Goal: Navigation & Orientation: Find specific page/section

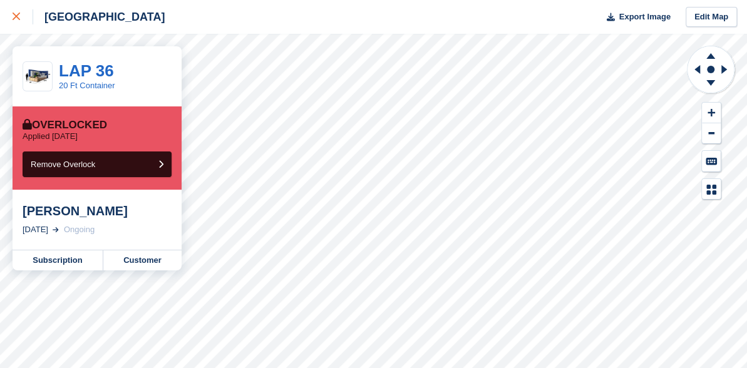
click at [18, 13] on div at bounding box center [23, 16] width 21 height 15
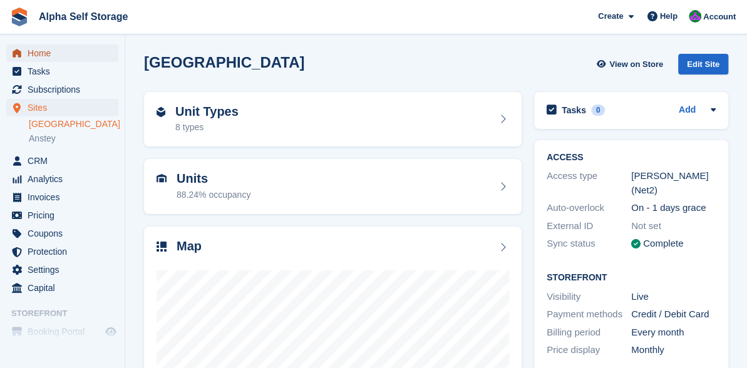
click at [36, 51] on span "Home" at bounding box center [65, 53] width 75 height 18
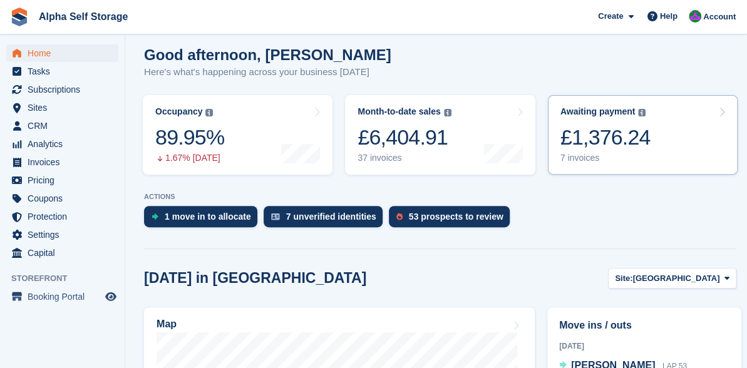
scroll to position [125, 0]
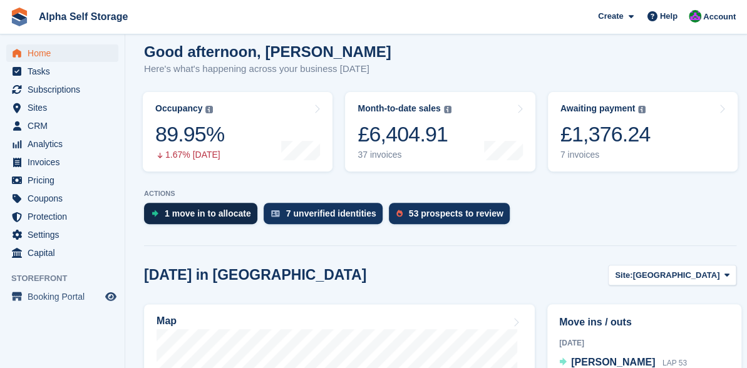
click at [197, 214] on div "1 move in to allocate" at bounding box center [208, 214] width 86 height 10
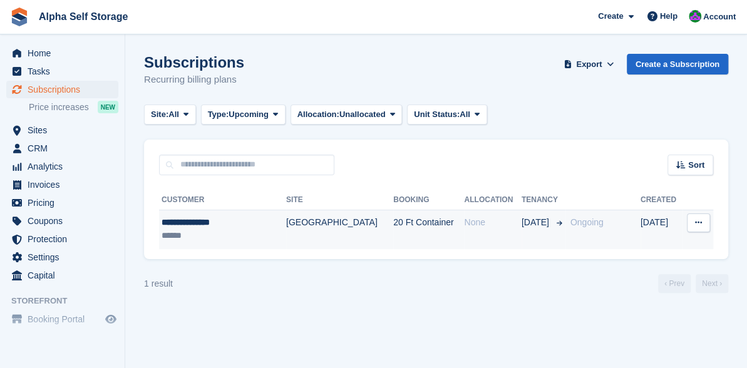
click at [699, 219] on icon at bounding box center [698, 223] width 7 height 8
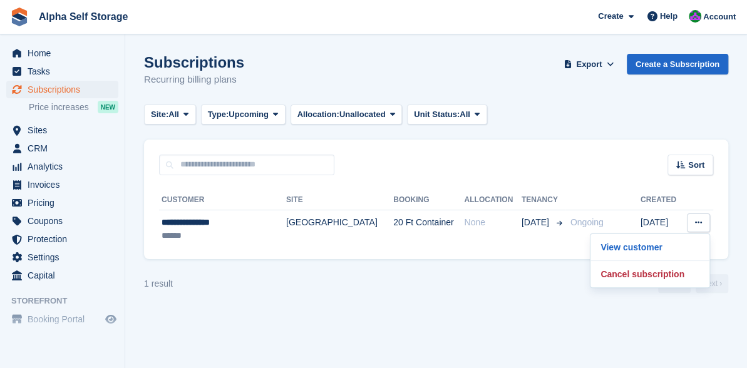
click at [421, 315] on section "Subscriptions Recurring billing plans Export Export Subscriptions Export a CSV …" at bounding box center [436, 184] width 622 height 368
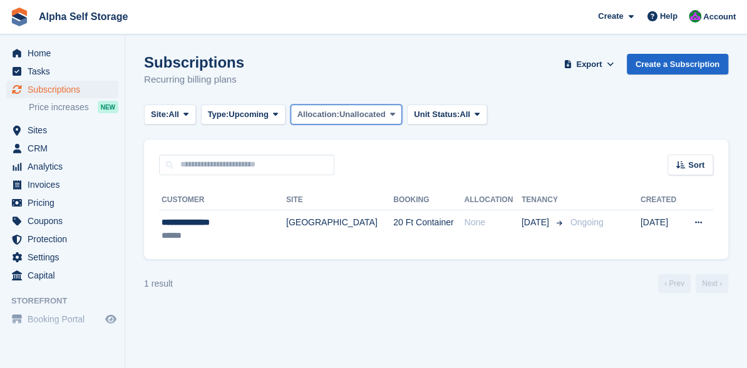
click at [394, 113] on icon at bounding box center [392, 114] width 5 height 8
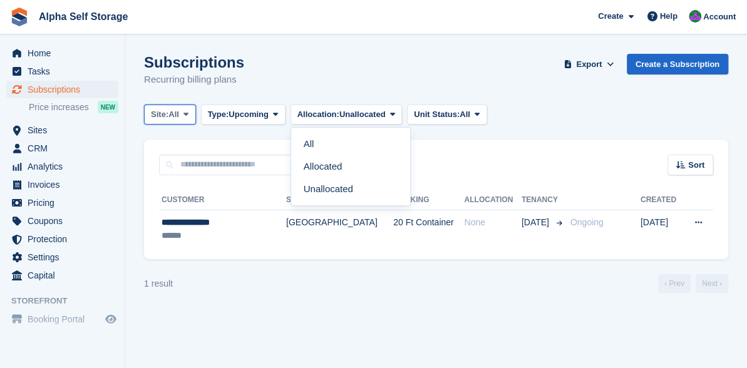
click at [188, 108] on button "Site: All" at bounding box center [170, 115] width 52 height 21
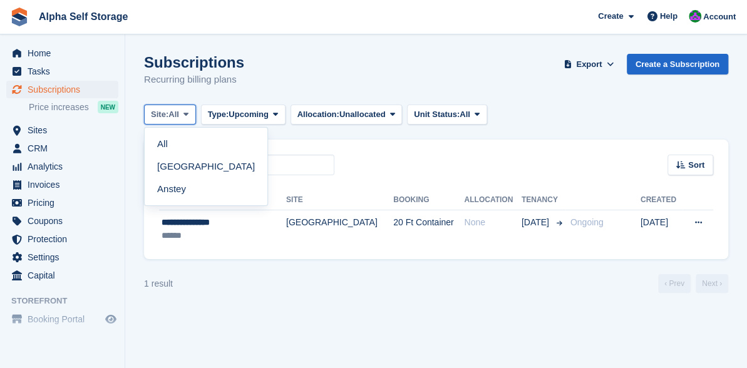
click at [188, 108] on button "Site: All" at bounding box center [170, 115] width 52 height 21
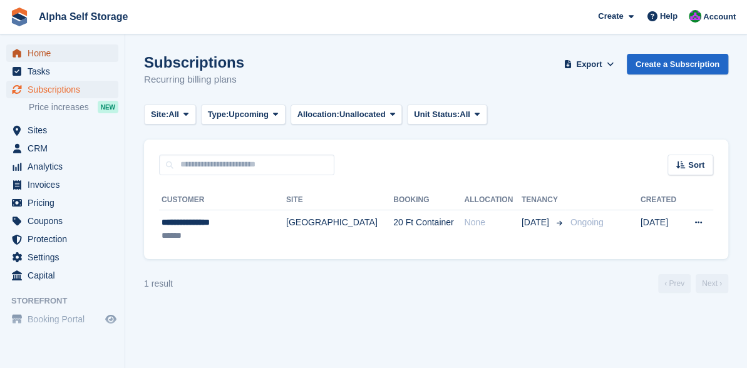
click at [37, 56] on span "Home" at bounding box center [65, 53] width 75 height 18
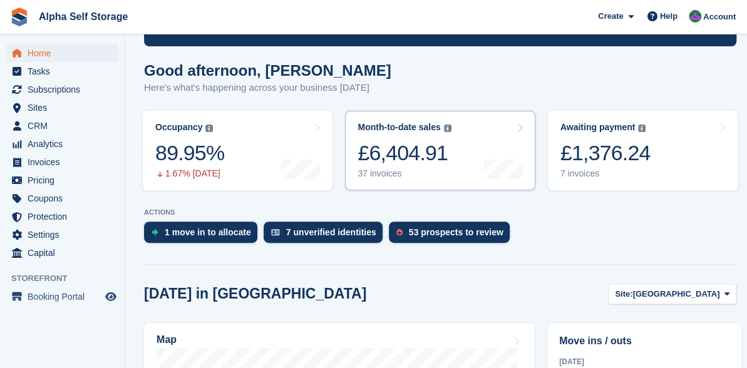
scroll to position [125, 0]
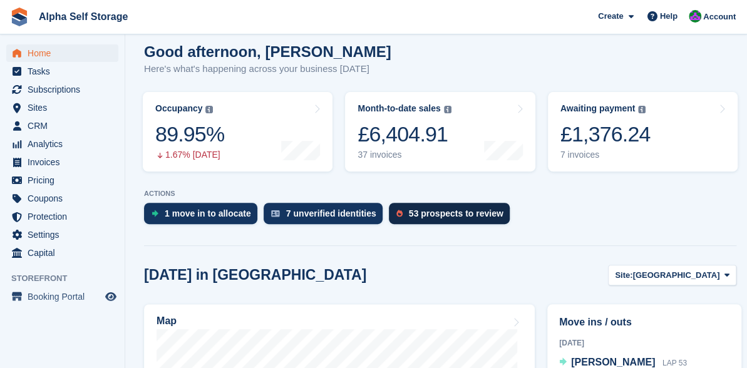
click at [456, 213] on div "53 prospects to review" at bounding box center [456, 214] width 95 height 10
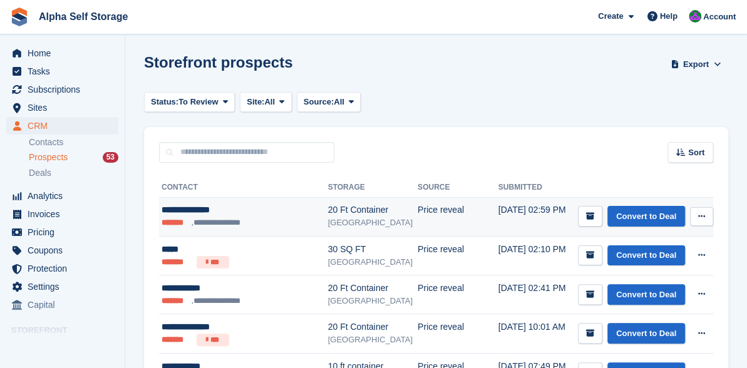
click at [702, 215] on icon at bounding box center [702, 216] width 7 height 8
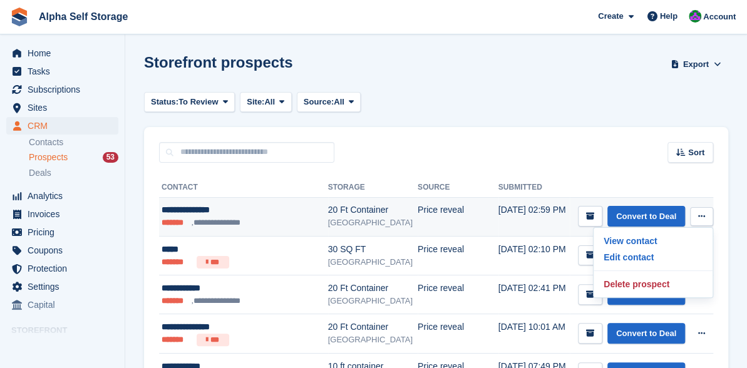
click at [702, 215] on icon at bounding box center [702, 216] width 7 height 8
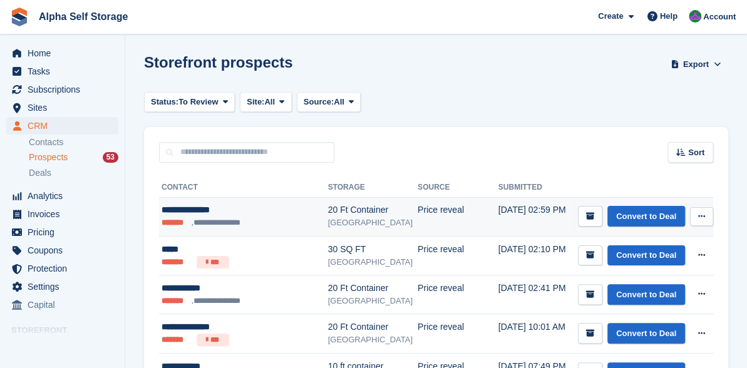
click at [178, 222] on li "*******" at bounding box center [177, 223] width 30 height 13
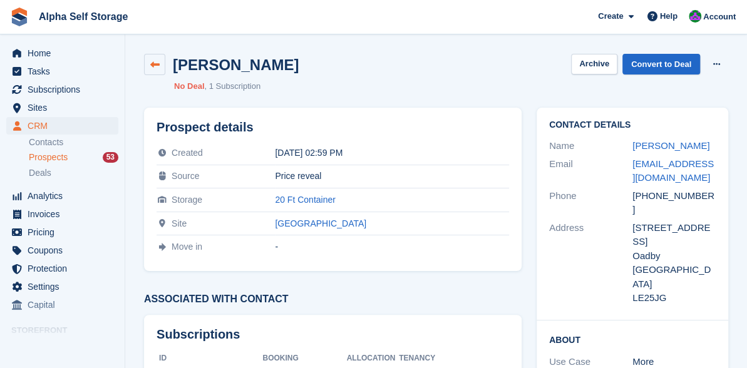
click at [162, 58] on link at bounding box center [154, 64] width 21 height 21
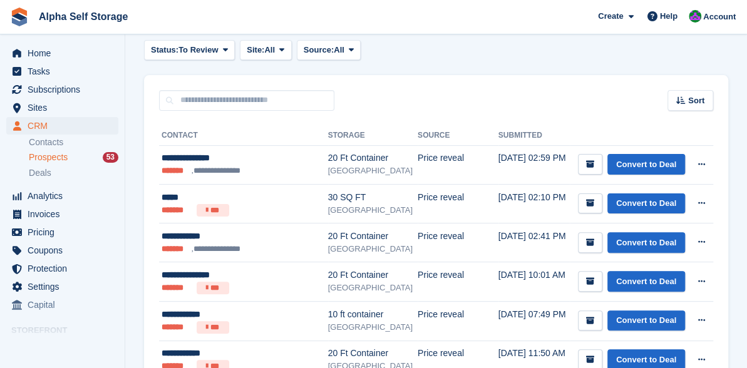
scroll to position [188, 0]
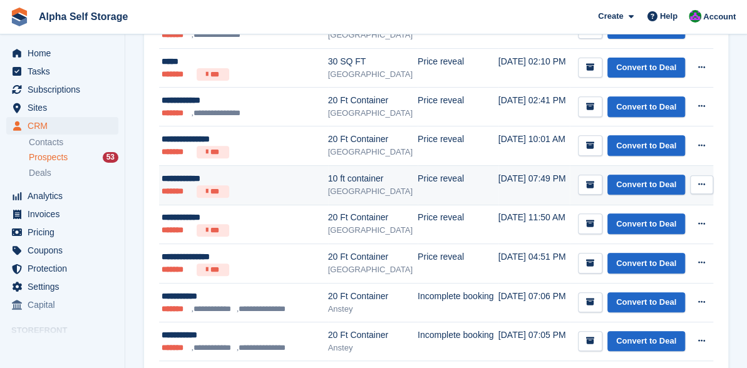
click at [170, 187] on li "*******" at bounding box center [177, 191] width 30 height 13
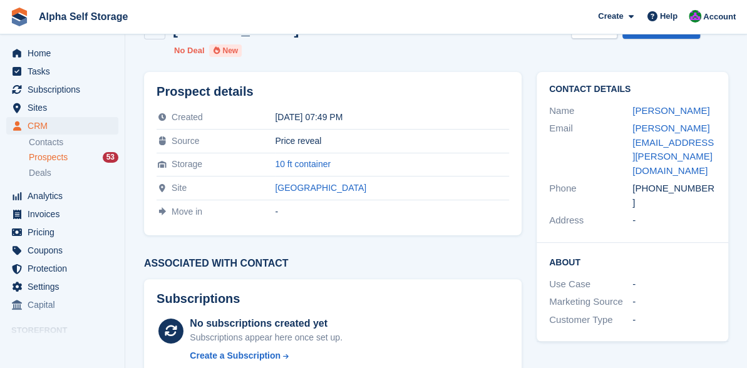
scroll to position [63, 0]
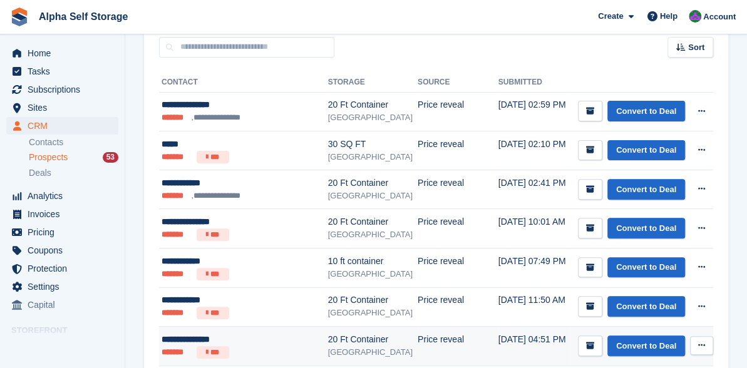
scroll to position [125, 0]
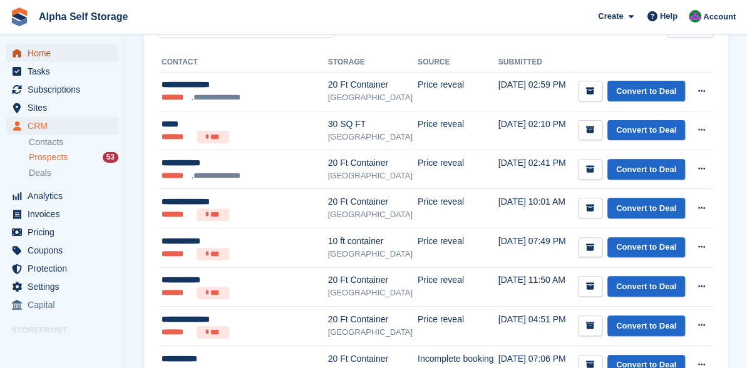
click at [44, 48] on span "Home" at bounding box center [65, 53] width 75 height 18
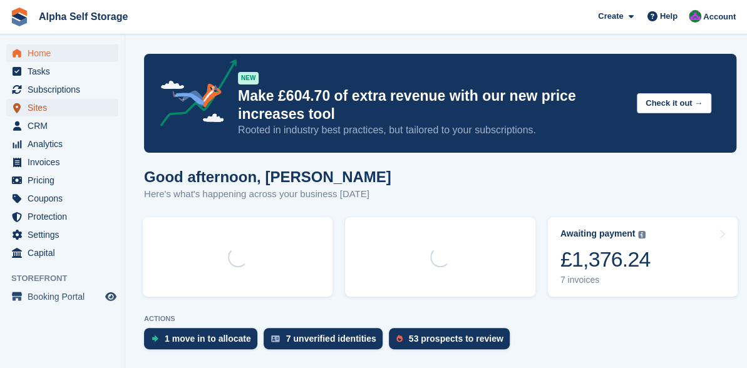
click at [44, 106] on span "Sites" at bounding box center [65, 108] width 75 height 18
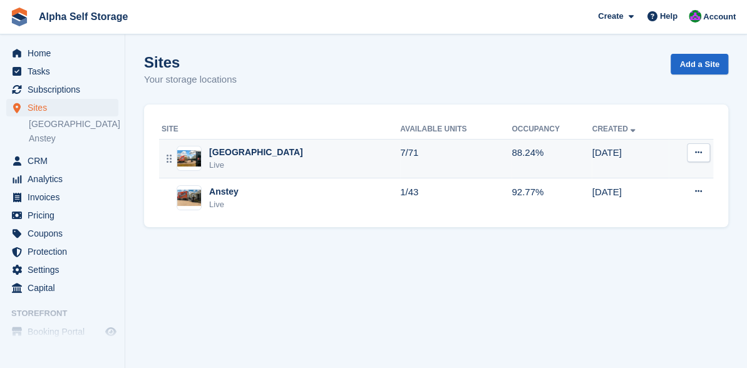
click at [282, 163] on div "Leicester Airport Live" at bounding box center [281, 159] width 239 height 26
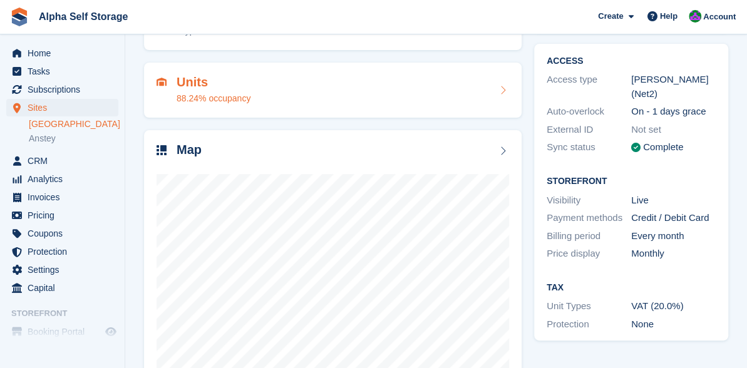
scroll to position [125, 0]
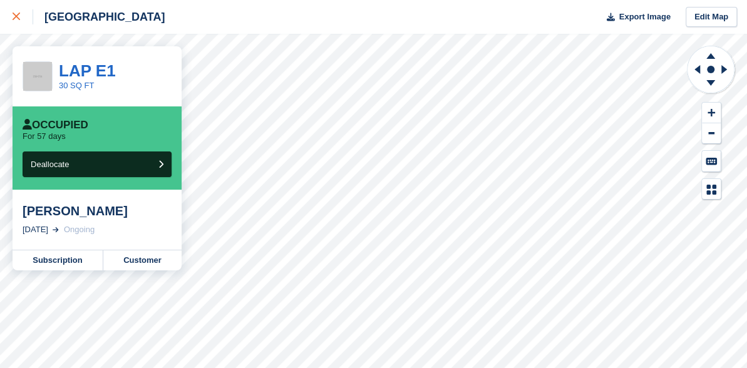
click at [13, 18] on icon at bounding box center [17, 17] width 8 height 8
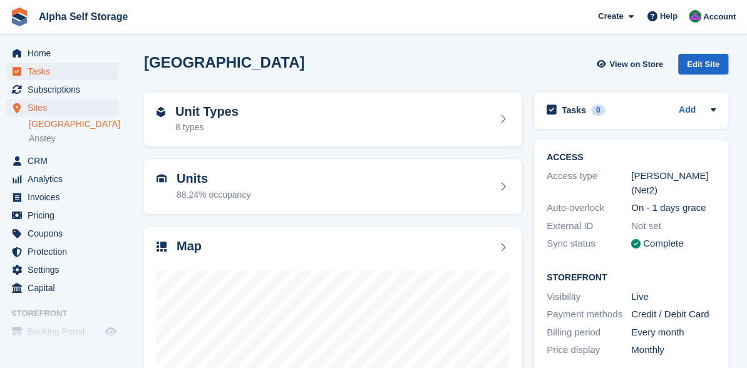
drag, startPoint x: 37, startPoint y: 43, endPoint x: 53, endPoint y: 63, distance: 25.3
click at [37, 43] on div "Home Tasks Subscriptions Subscriptions Subscriptions Price increases NEW Price …" at bounding box center [62, 168] width 125 height 258
click at [53, 63] on span "Tasks" at bounding box center [65, 72] width 75 height 18
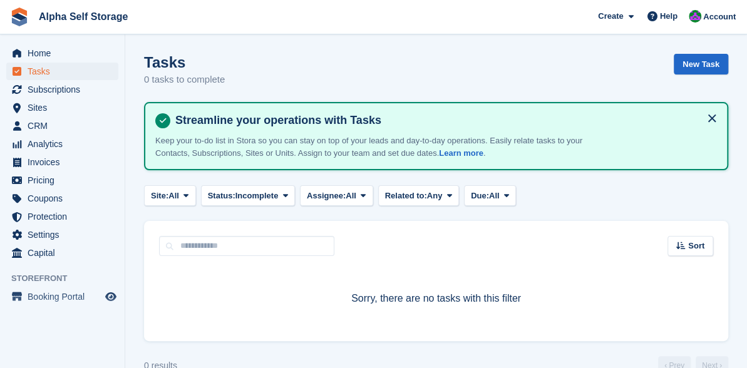
click at [51, 70] on span "Tasks" at bounding box center [65, 72] width 75 height 18
click at [43, 84] on span "Subscriptions" at bounding box center [65, 90] width 75 height 18
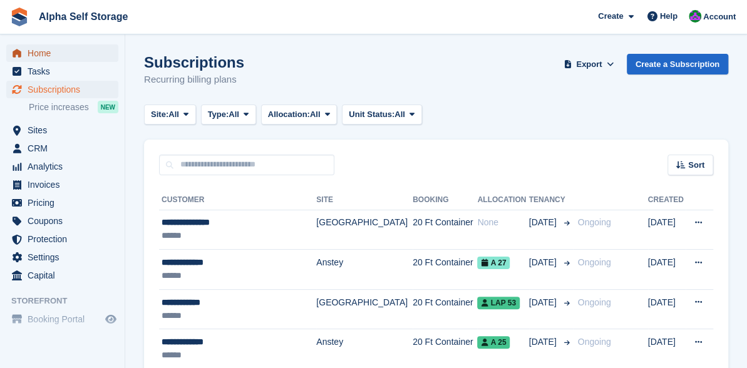
click at [32, 55] on span "Home" at bounding box center [65, 53] width 75 height 18
